Goal: Task Accomplishment & Management: Use online tool/utility

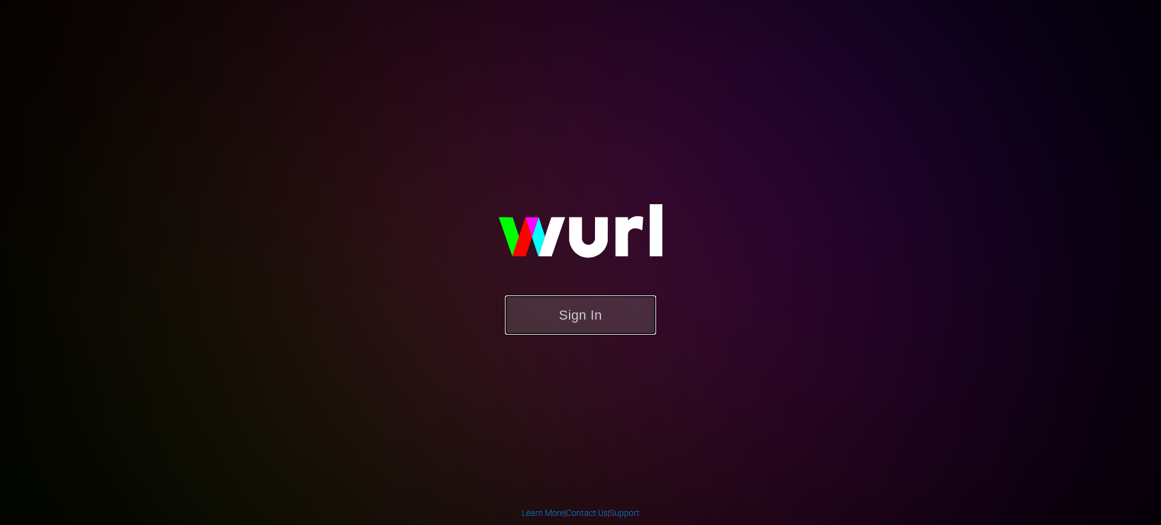
click at [606, 311] on button "Sign In" at bounding box center [580, 315] width 151 height 39
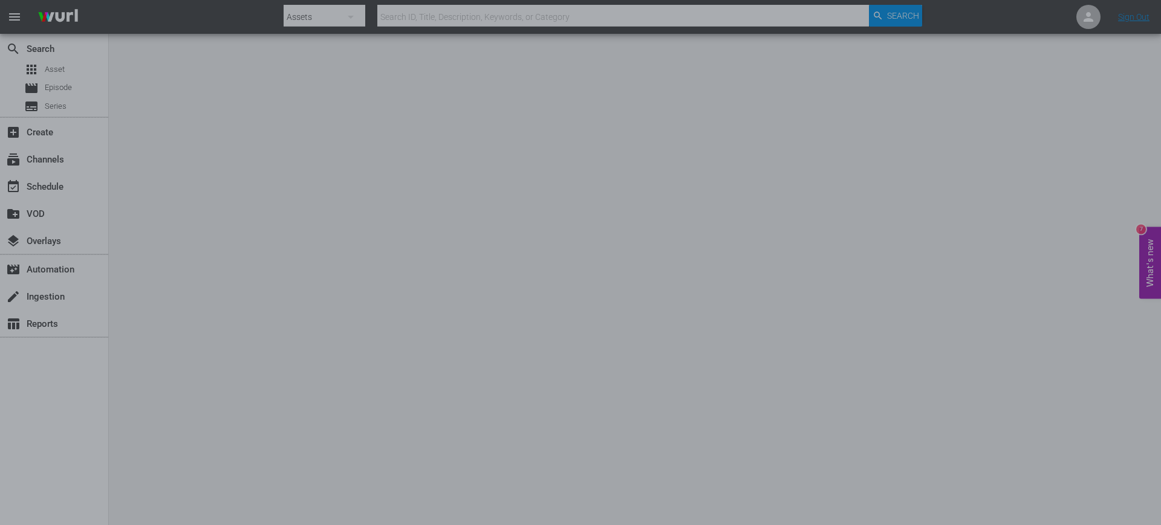
click at [18, 243] on div at bounding box center [580, 262] width 1161 height 525
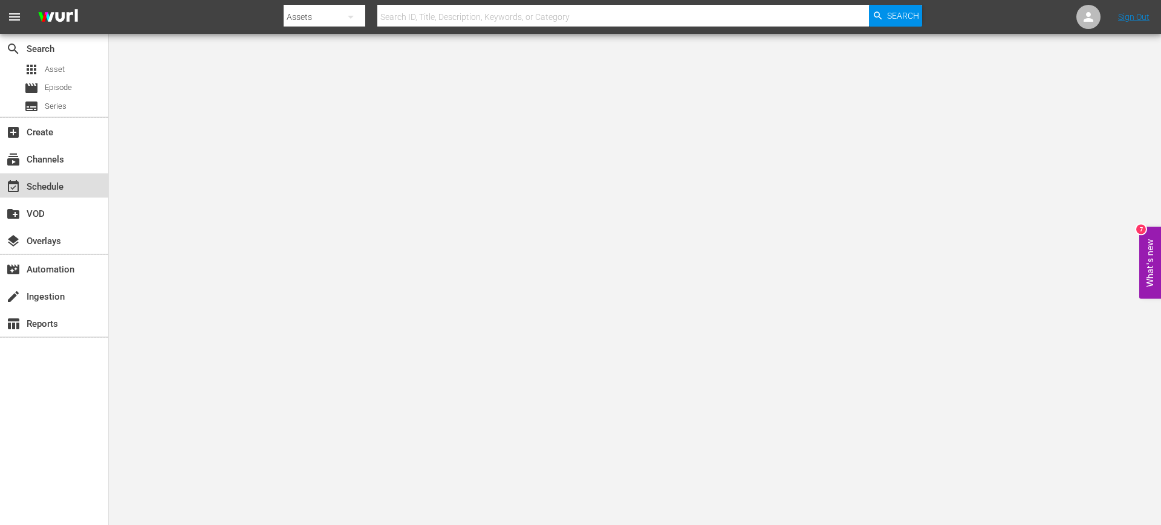
click at [31, 187] on div "event_available Schedule" at bounding box center [34, 185] width 68 height 11
click at [39, 153] on div "subscriptions Channels" at bounding box center [34, 157] width 68 height 11
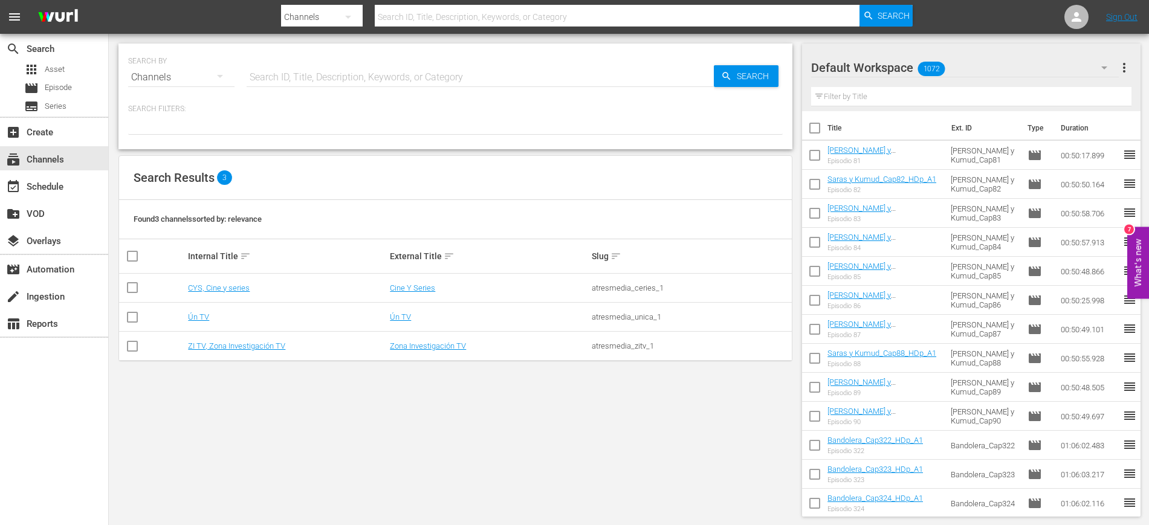
click at [193, 323] on td "Ún TV" at bounding box center [287, 317] width 202 height 29
click at [196, 319] on link "Ún TV" at bounding box center [198, 317] width 21 height 9
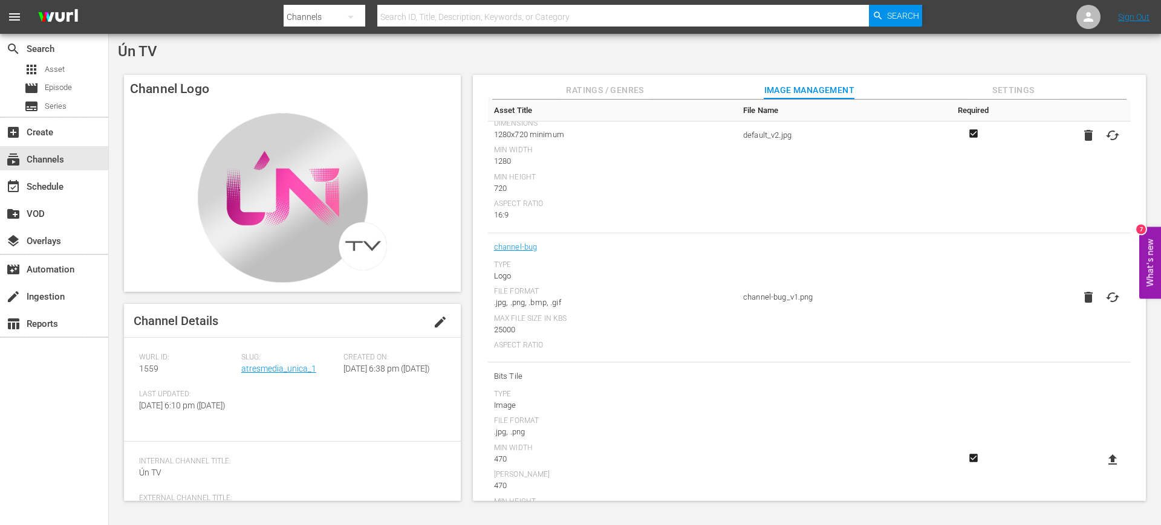
scroll to position [69, 0]
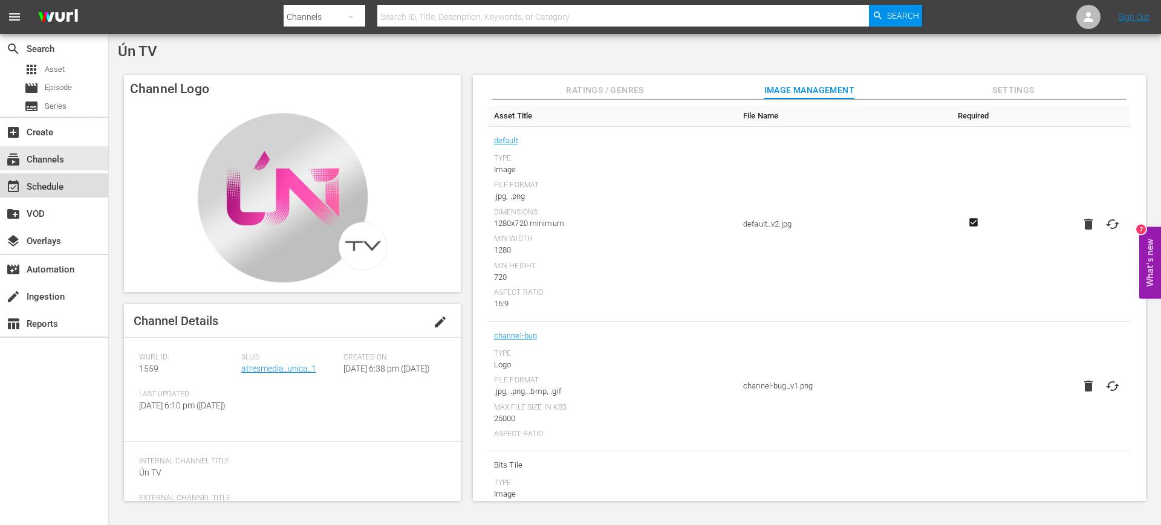
click at [51, 190] on div "event_available Schedule" at bounding box center [34, 185] width 68 height 11
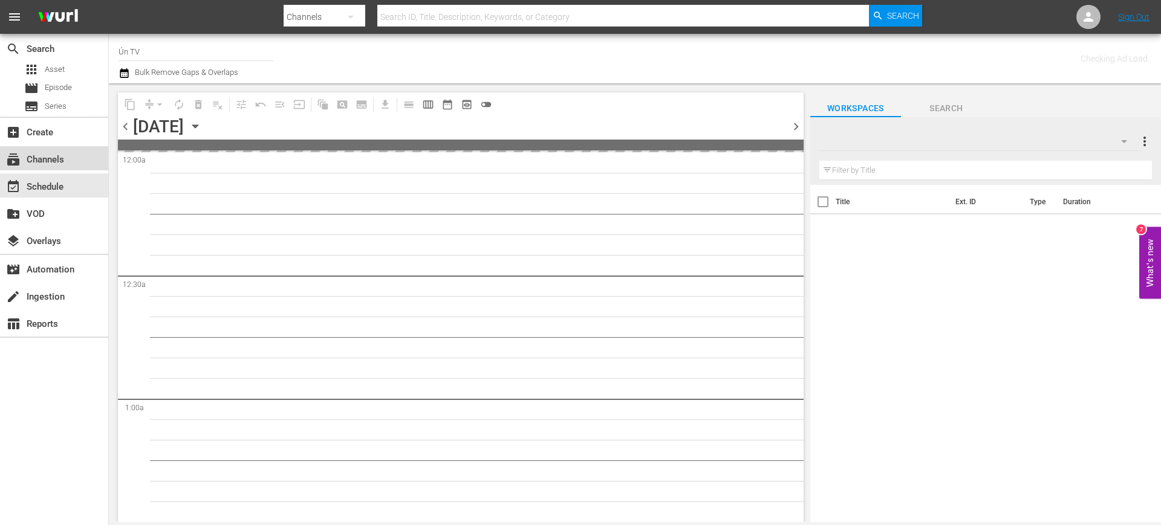
click at [50, 163] on div "subscriptions Channels" at bounding box center [34, 157] width 68 height 11
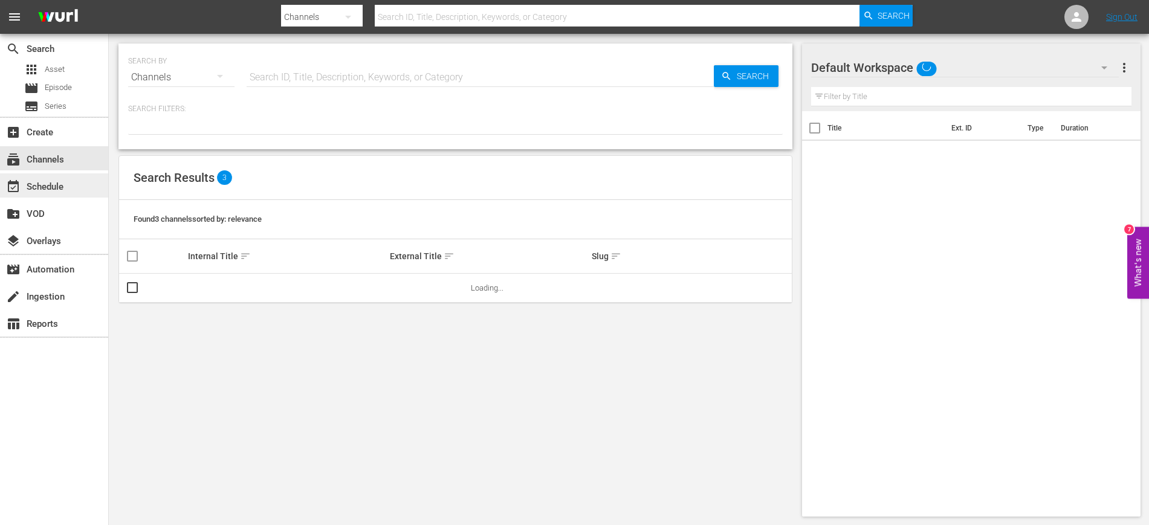
click at [50, 189] on div "event_available Schedule" at bounding box center [34, 185] width 68 height 11
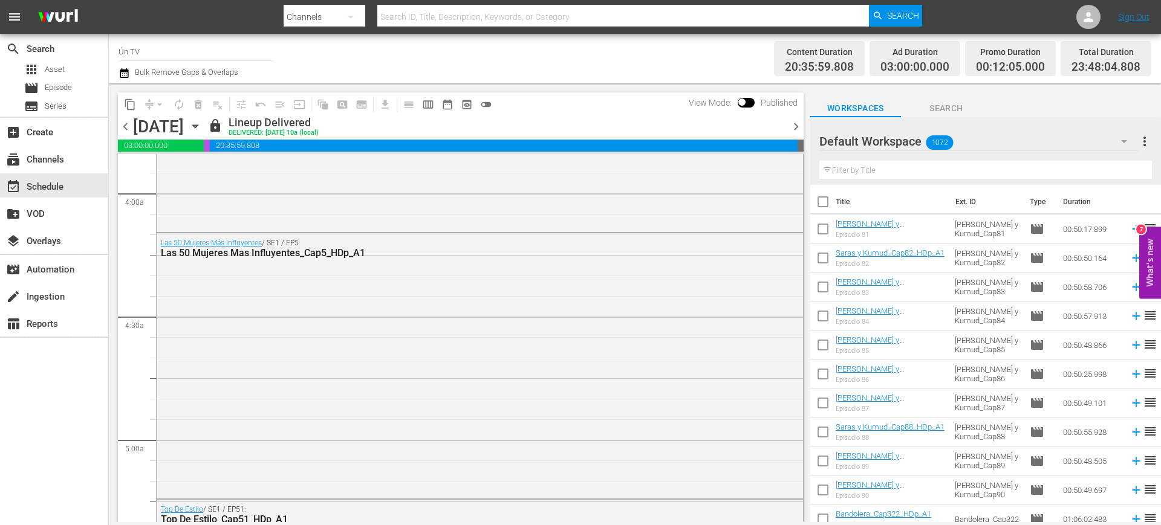
scroll to position [604, 0]
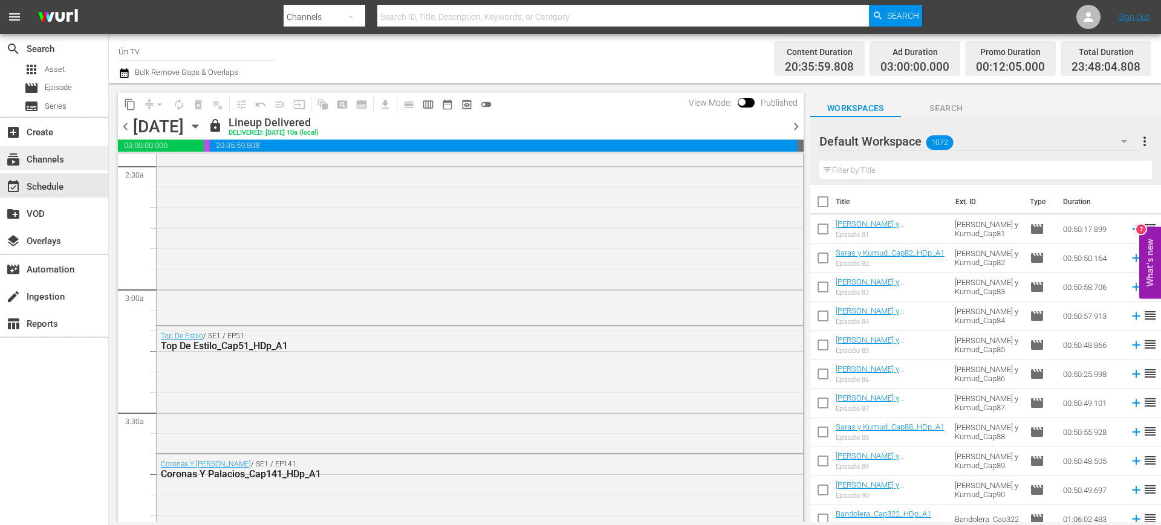
click at [43, 153] on div "subscriptions Channels" at bounding box center [34, 157] width 68 height 11
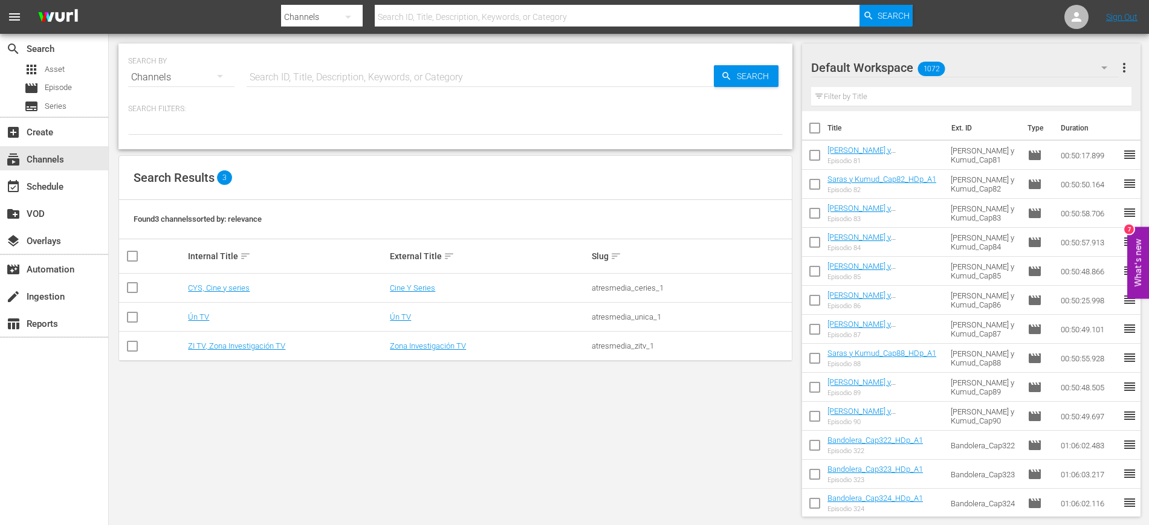
click at [192, 311] on td "Ún TV" at bounding box center [287, 317] width 202 height 29
click at [191, 314] on link "Ún TV" at bounding box center [198, 317] width 21 height 9
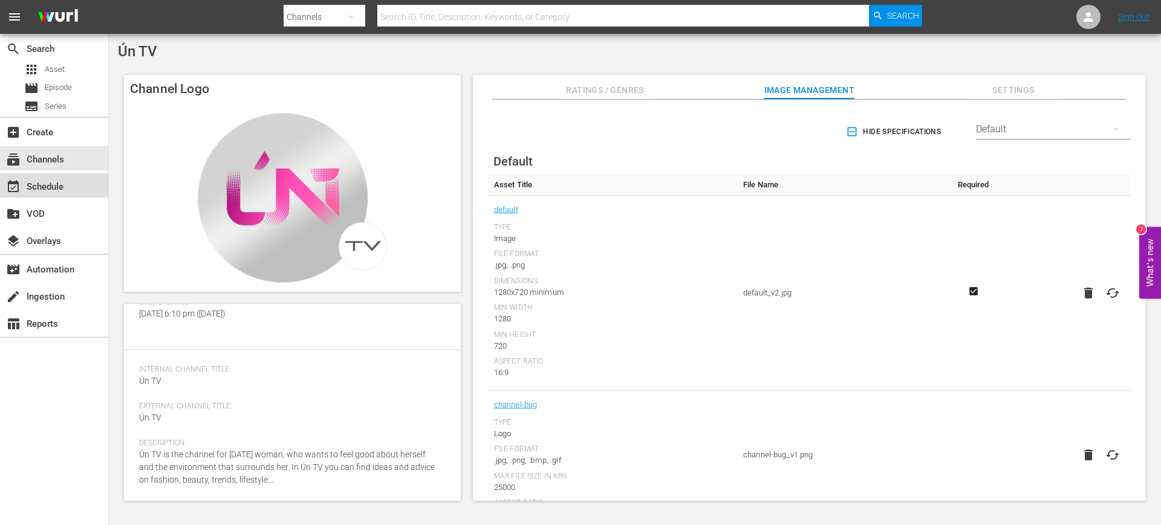
click at [36, 188] on div "event_available Schedule" at bounding box center [34, 185] width 68 height 11
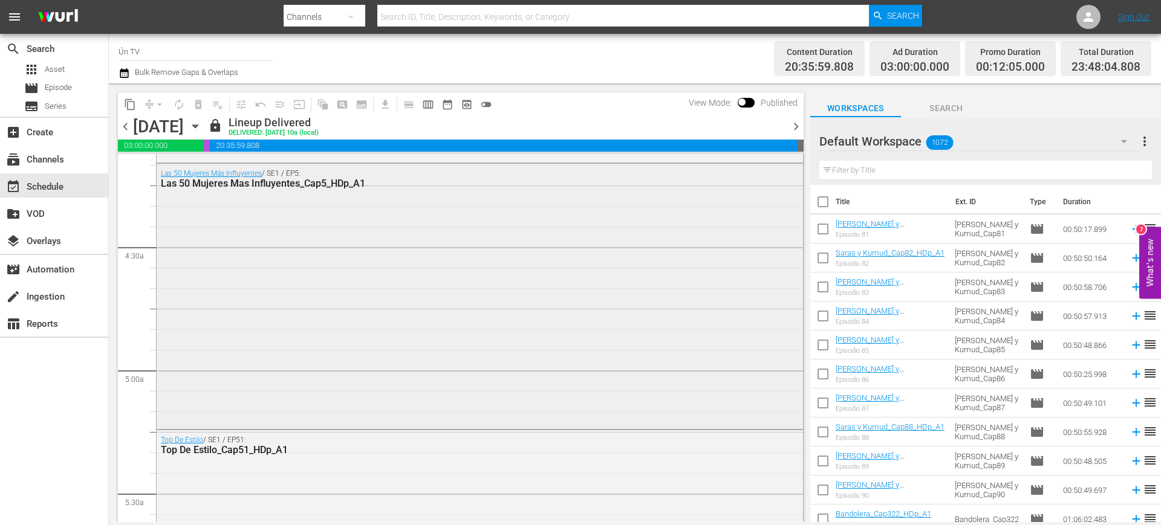
scroll to position [1209, 0]
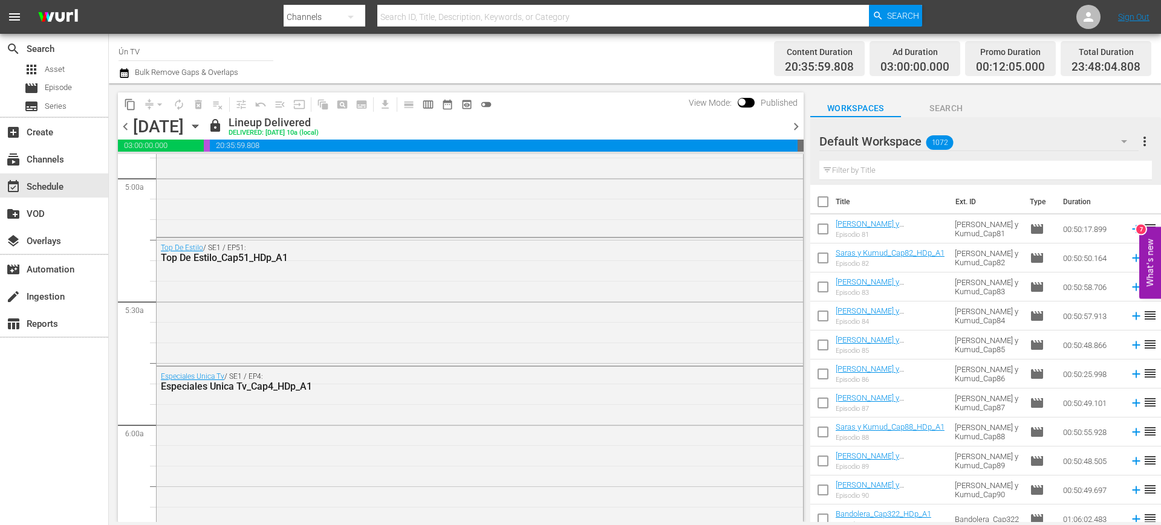
click at [795, 123] on span "chevron_right" at bounding box center [795, 126] width 15 height 15
